Goal: Transaction & Acquisition: Purchase product/service

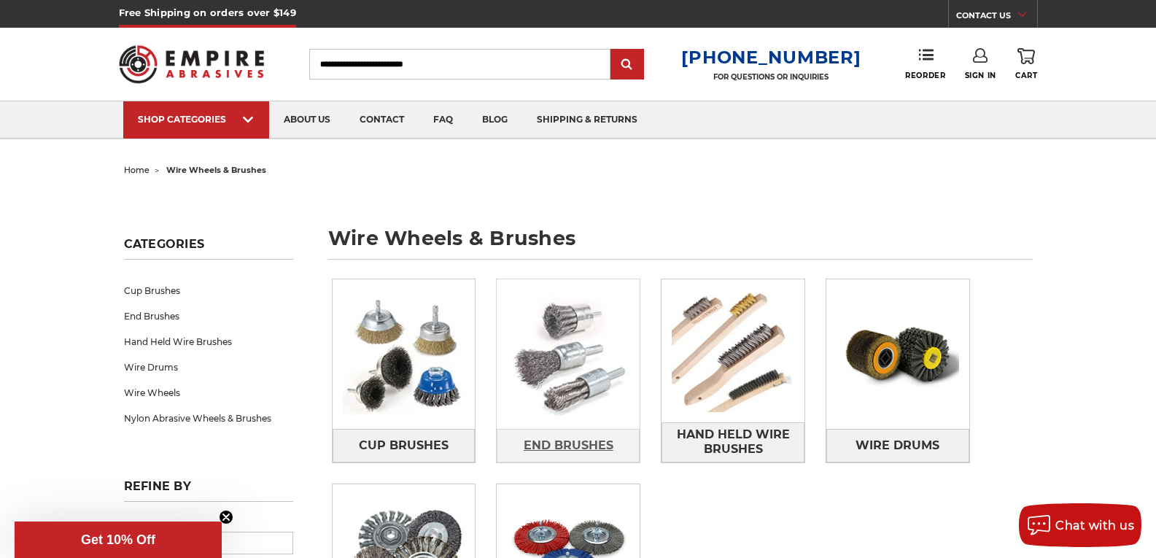
click at [585, 436] on span "End Brushes" at bounding box center [569, 445] width 90 height 25
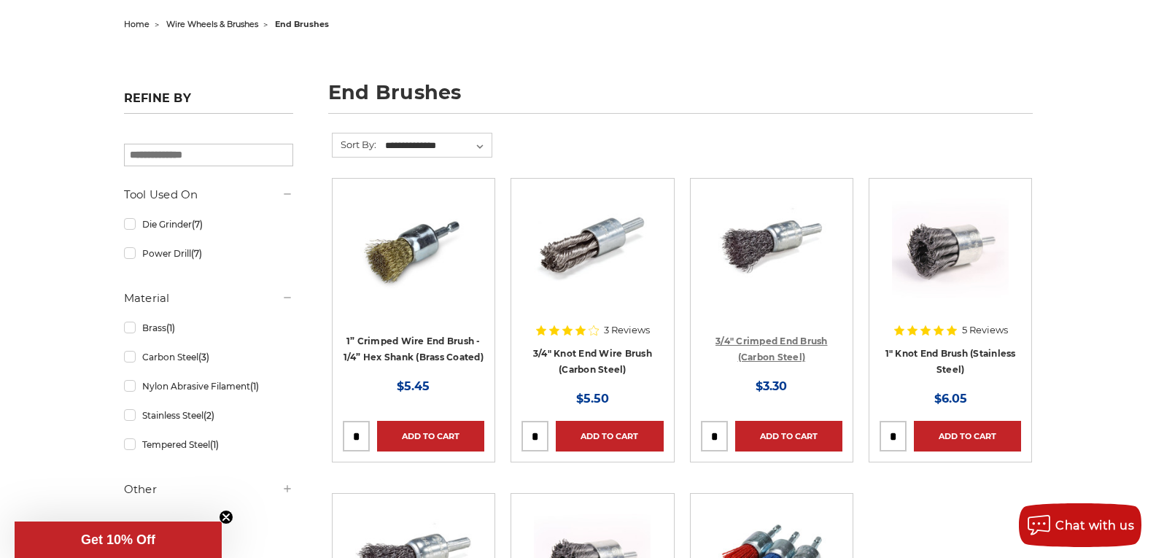
scroll to position [219, 0]
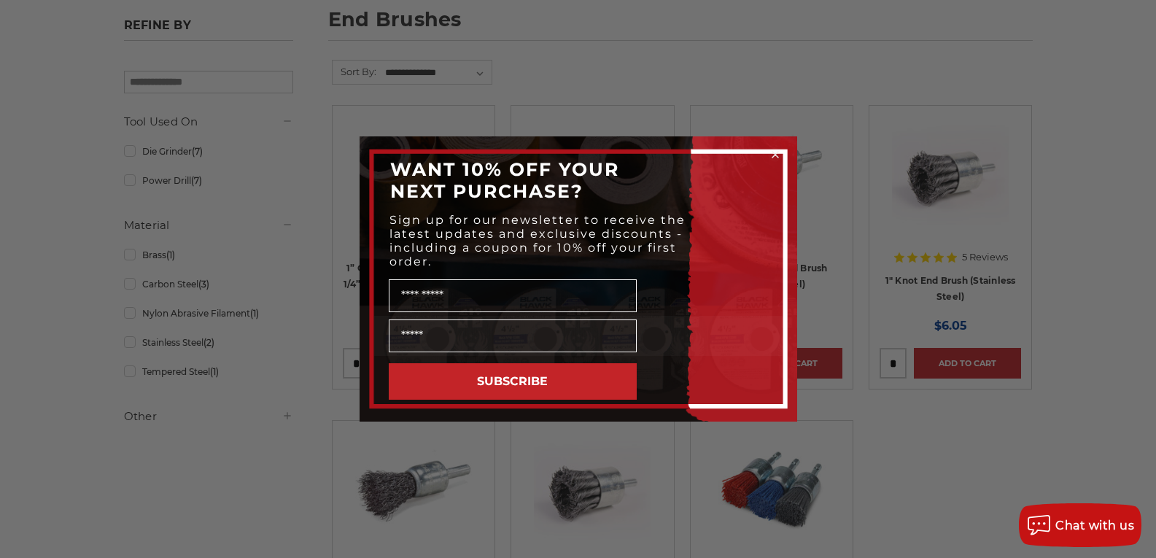
click at [1049, 306] on div "Close dialog WANT 10% OFF YOUR NEXT PURCHASE? Sign up for our newsletter to rec…" at bounding box center [578, 279] width 1156 height 558
click at [774, 154] on icon "Close dialog" at bounding box center [775, 155] width 6 height 6
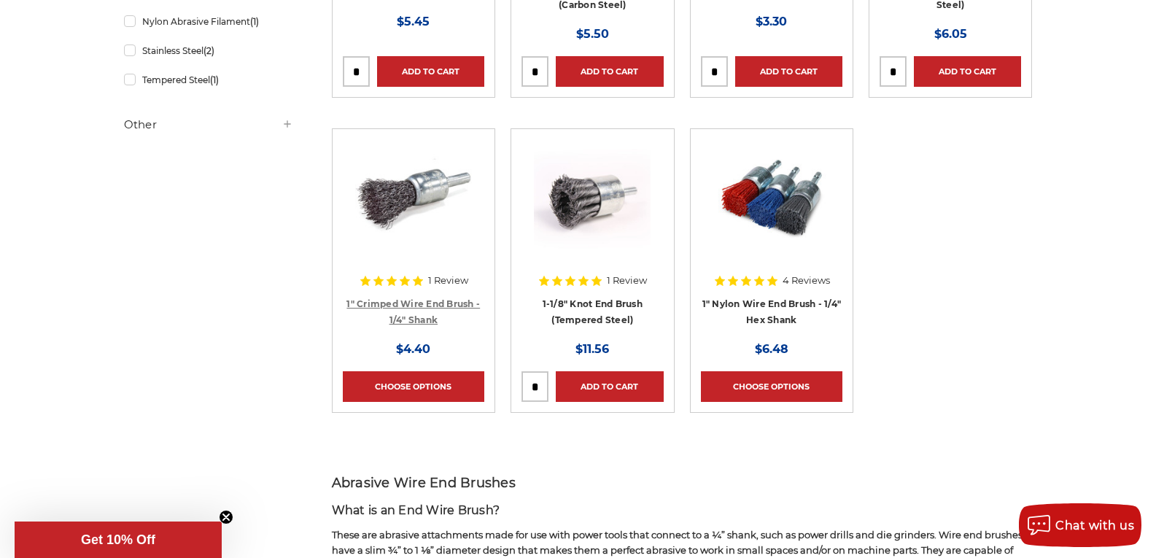
scroll to position [438, 0]
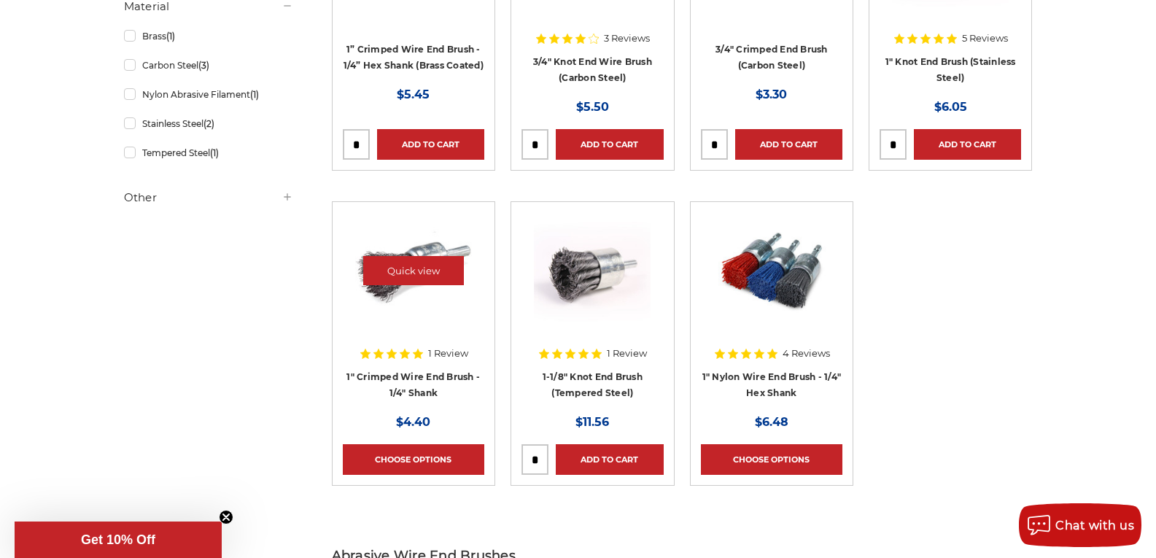
click at [426, 303] on img at bounding box center [413, 270] width 117 height 117
